Goal: Information Seeking & Learning: Find specific fact

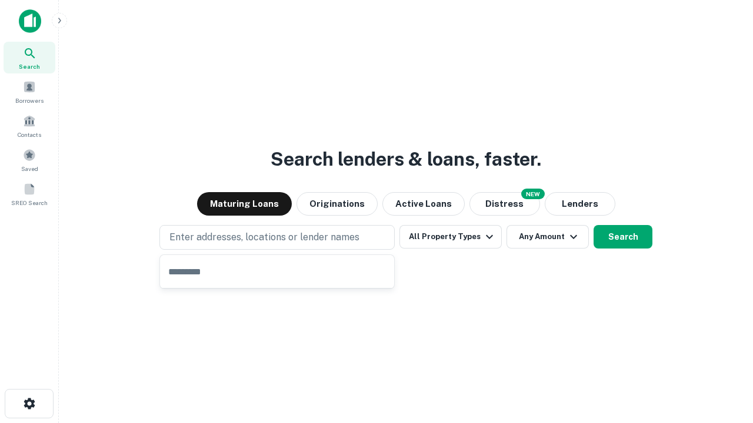
type input "**********"
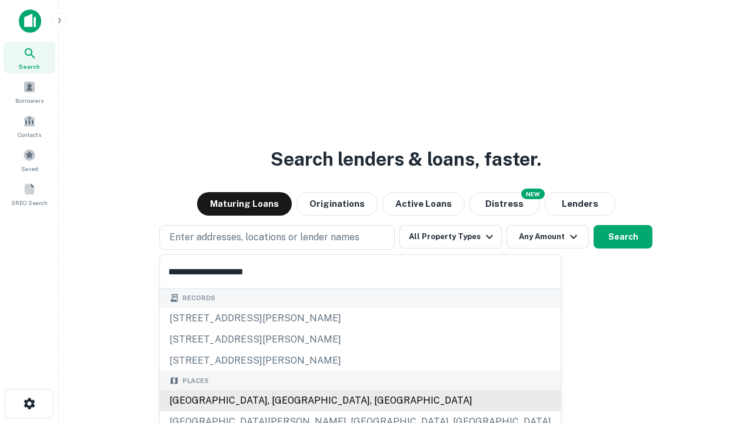
click at [281, 401] on div "Santa Monica, CA, USA" at bounding box center [360, 400] width 400 height 21
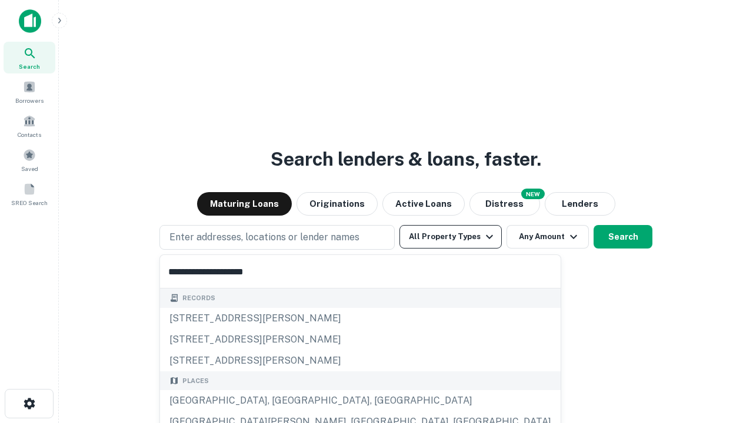
click at [450, 237] on button "All Property Types" at bounding box center [450, 237] width 102 height 24
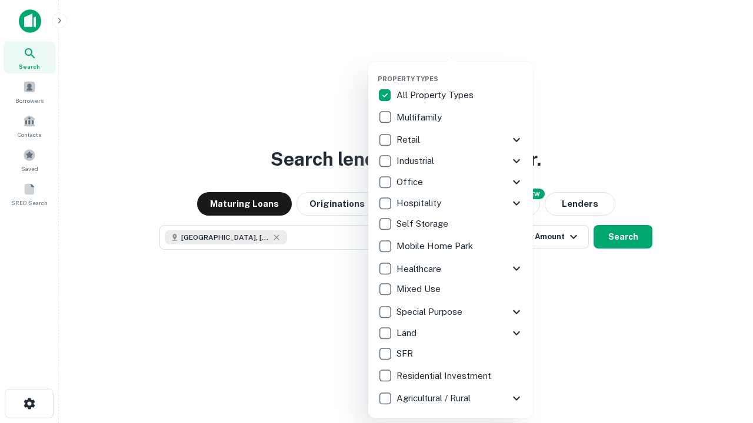
click at [460, 71] on button "button" at bounding box center [459, 71] width 165 height 1
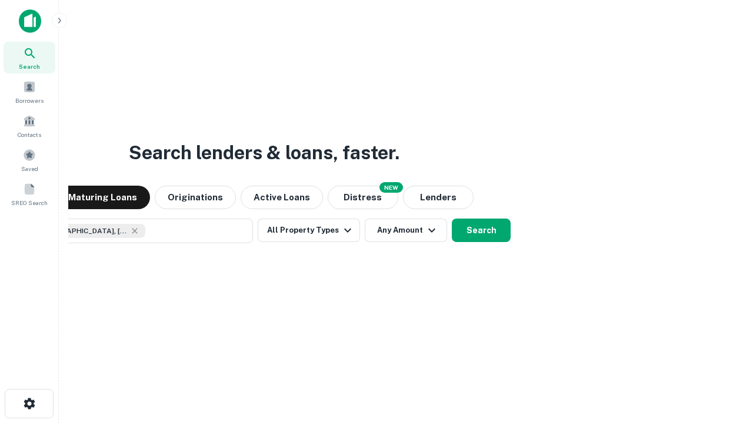
scroll to position [19, 0]
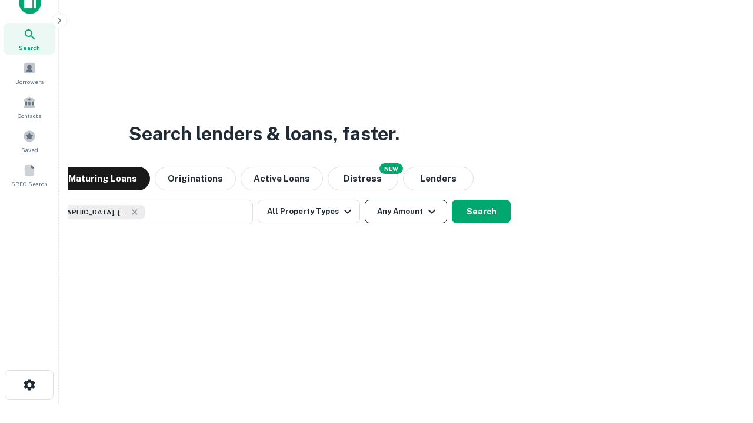
click at [365, 200] on button "Any Amount" at bounding box center [406, 212] width 82 height 24
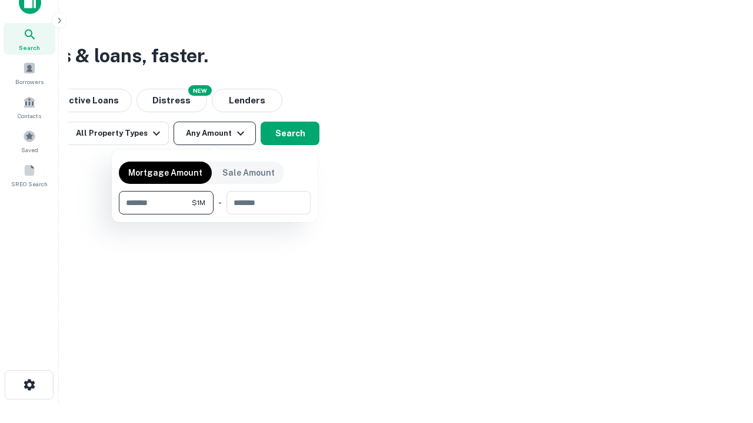
type input "*******"
click at [215, 215] on button "button" at bounding box center [215, 215] width 192 height 1
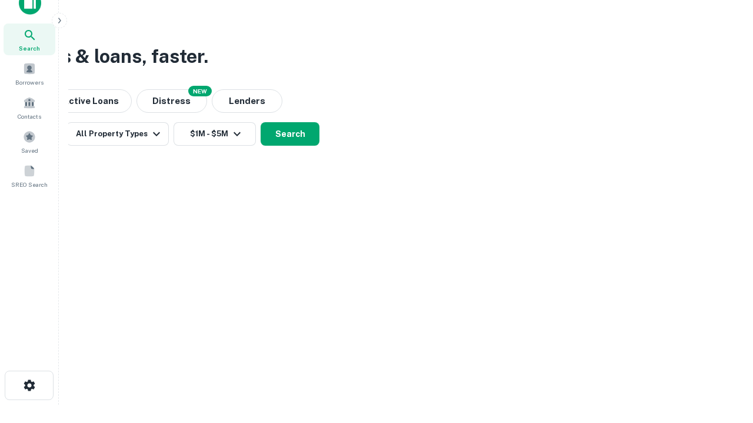
scroll to position [6, 217]
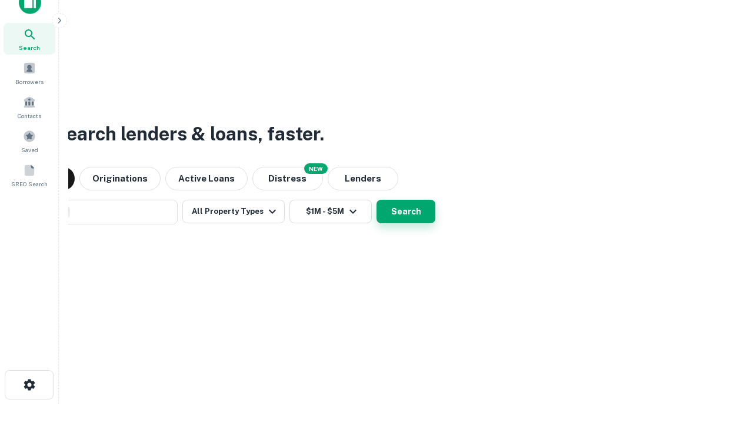
click at [376, 200] on button "Search" at bounding box center [405, 212] width 59 height 24
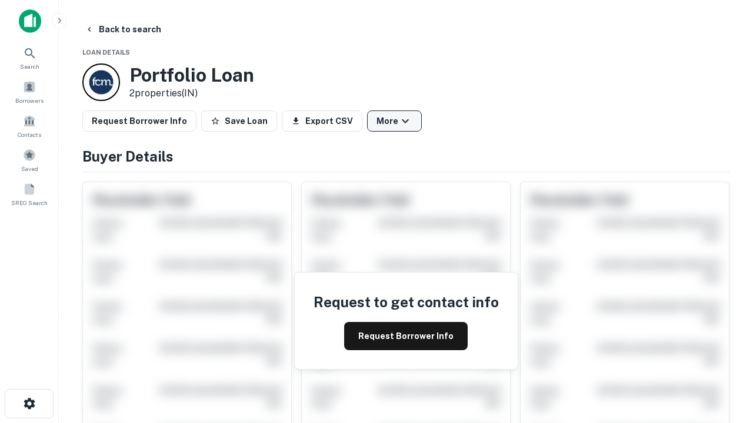
click at [394, 121] on button "More" at bounding box center [394, 121] width 55 height 21
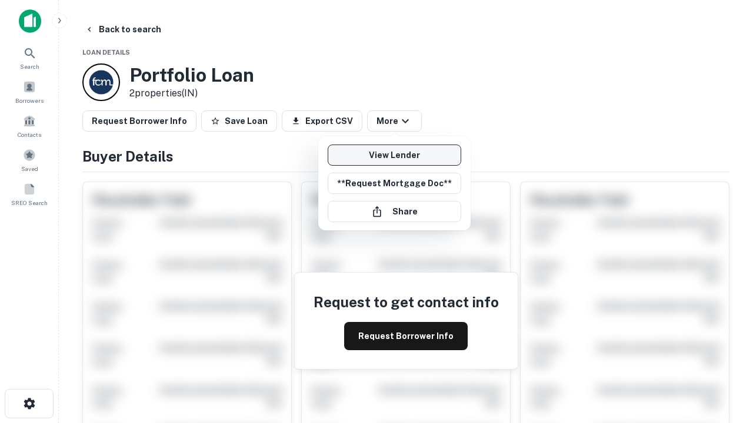
click at [394, 155] on link "View Lender" at bounding box center [393, 155] width 133 height 21
